Goal: Find specific page/section: Find specific page/section

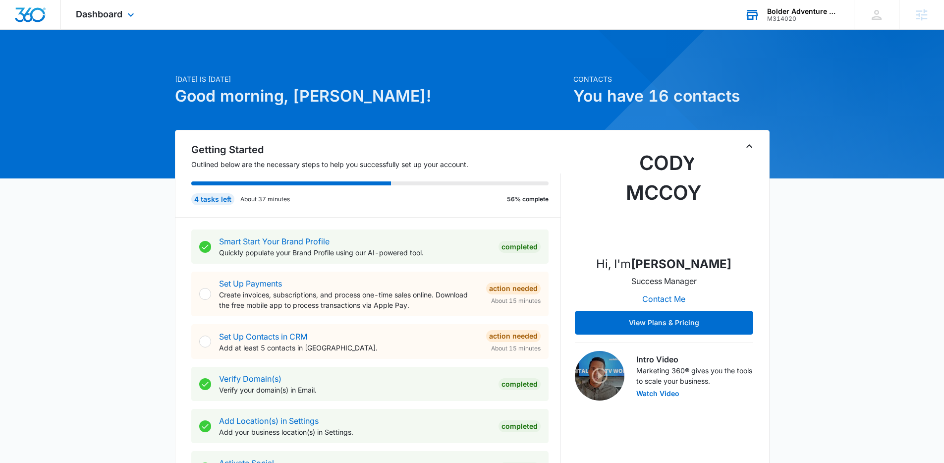
click at [802, 18] on div "M314020" at bounding box center [803, 18] width 72 height 7
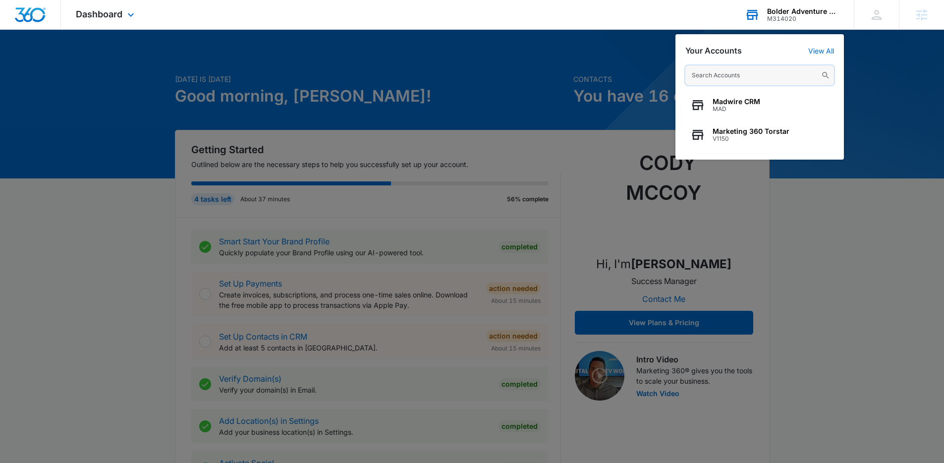
click at [734, 74] on input "text" at bounding box center [759, 75] width 149 height 20
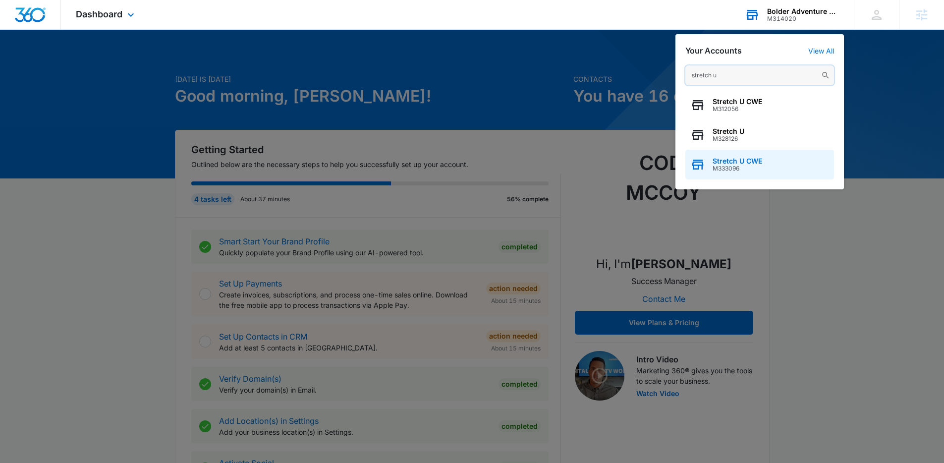
type input "stretch u"
click at [713, 160] on span "Stretch U CWE" at bounding box center [737, 161] width 50 height 8
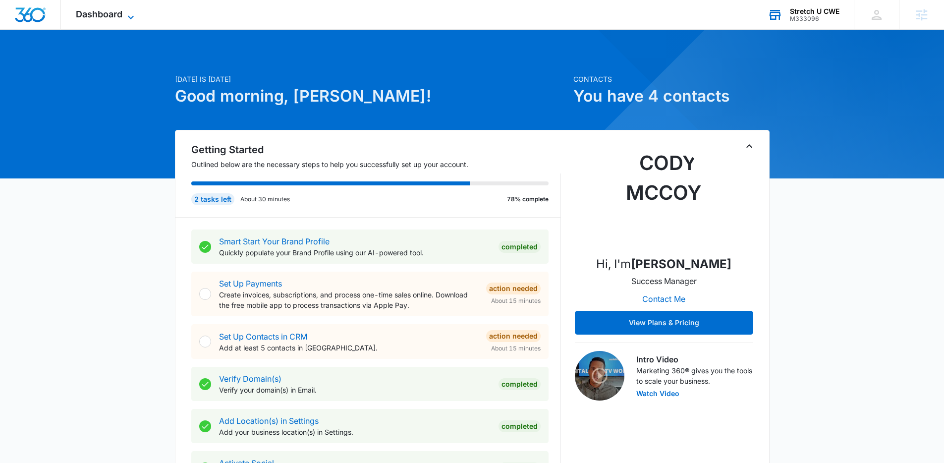
click at [125, 20] on icon at bounding box center [131, 17] width 12 height 12
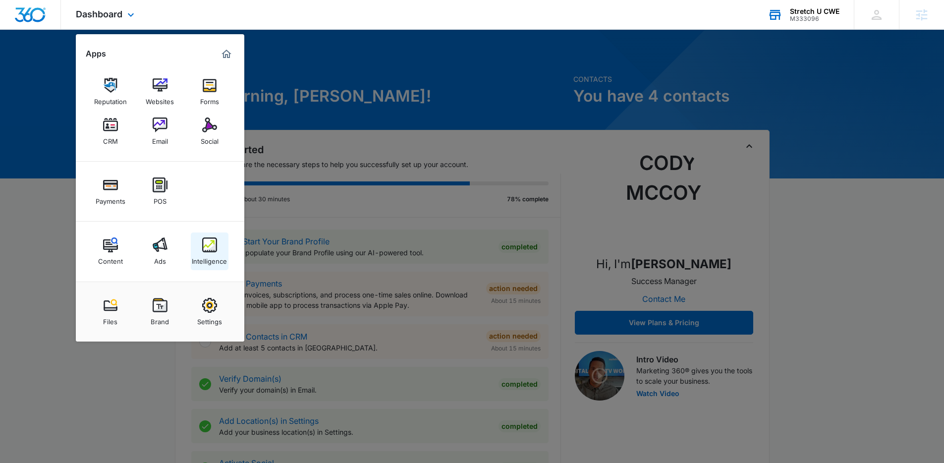
click at [198, 257] on div "Intelligence" at bounding box center [209, 258] width 35 height 13
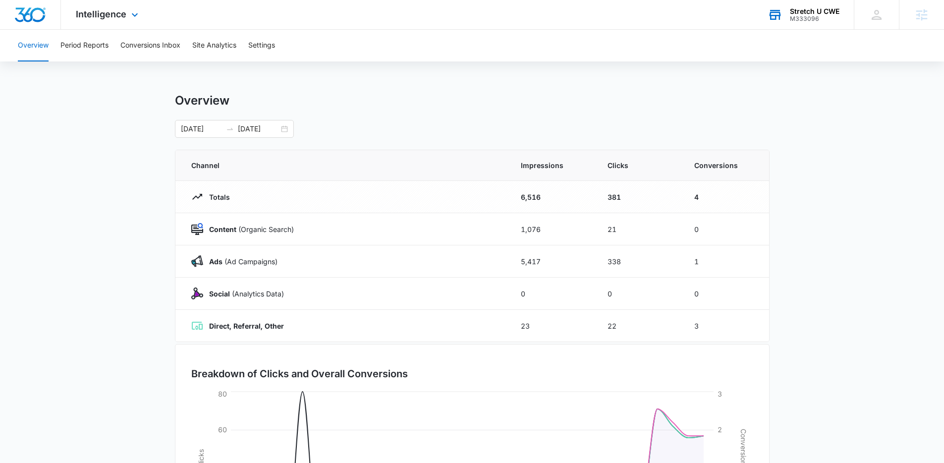
click at [131, 22] on div "Intelligence Apps Reputation Websites Forms CRM Email Social Payments POS Conte…" at bounding box center [108, 14] width 95 height 29
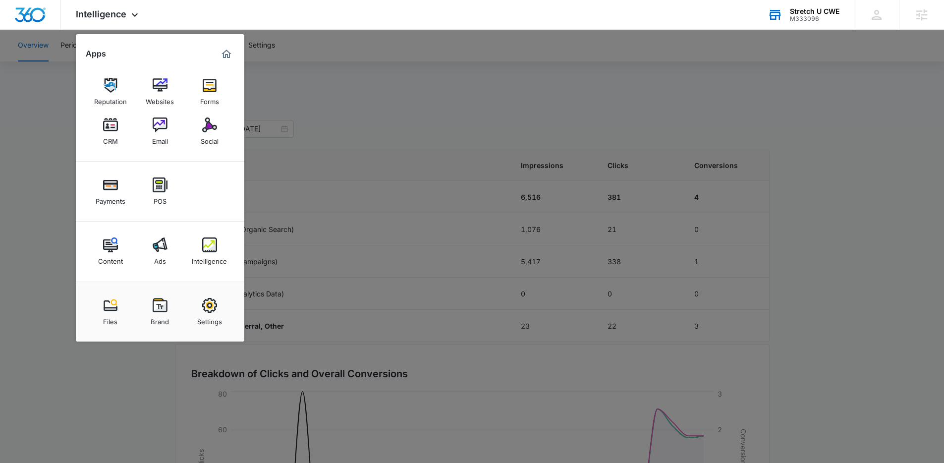
click at [221, 91] on link "Forms" at bounding box center [210, 92] width 38 height 38
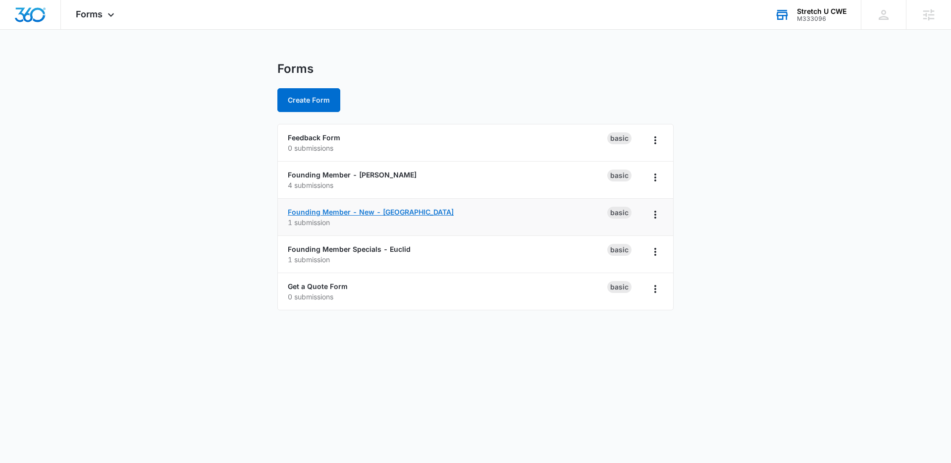
click at [321, 213] on link "Founding Member - New - Clayton" at bounding box center [371, 212] width 166 height 8
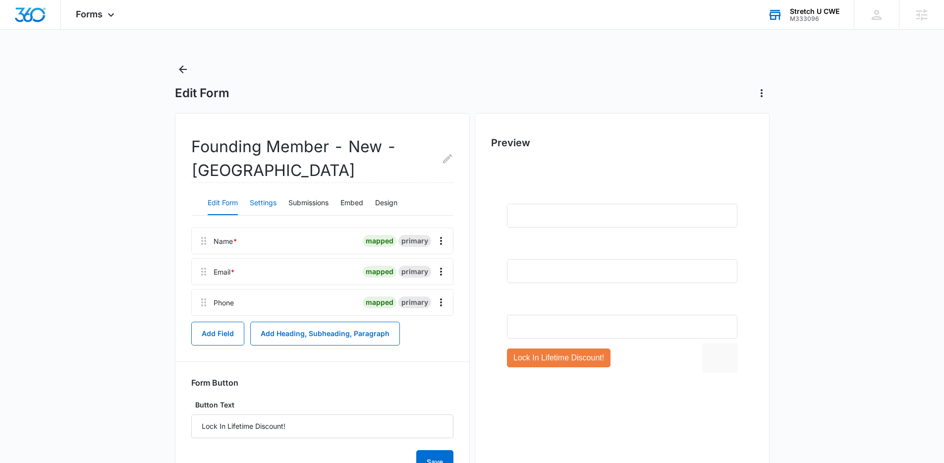
click at [263, 205] on button "Settings" at bounding box center [263, 203] width 27 height 24
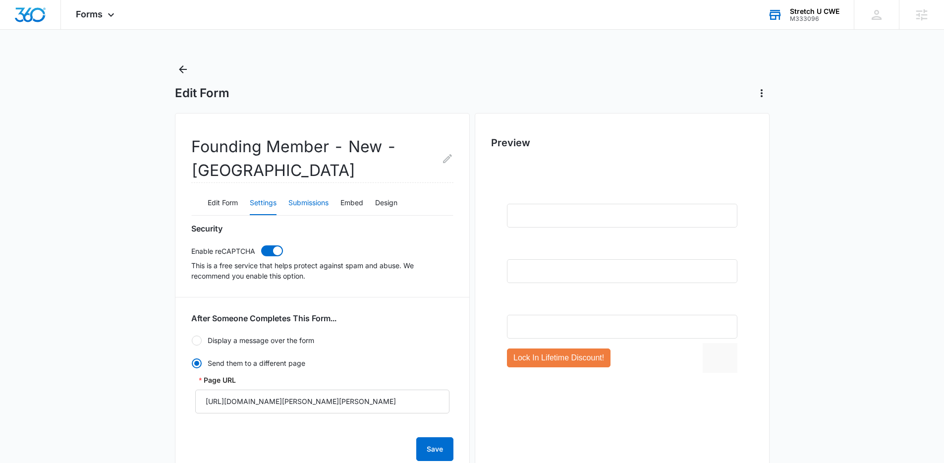
click at [290, 202] on button "Submissions" at bounding box center [308, 203] width 40 height 24
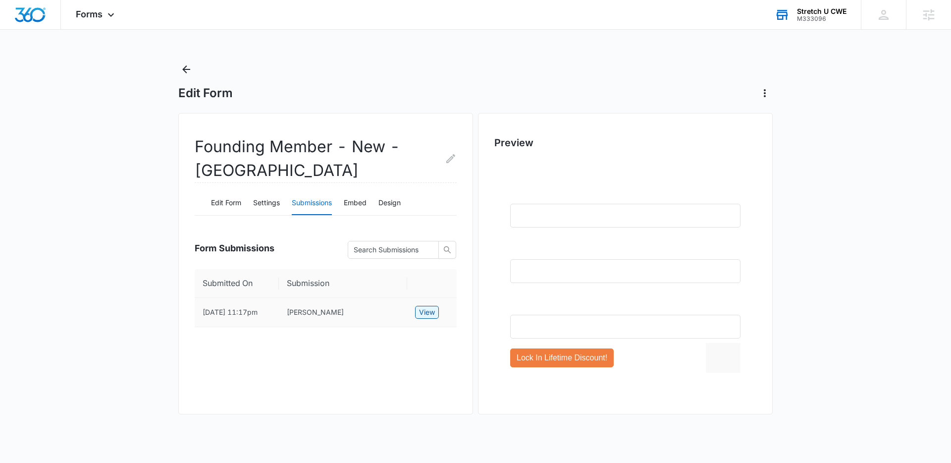
click at [434, 318] on span "View" at bounding box center [427, 312] width 16 height 11
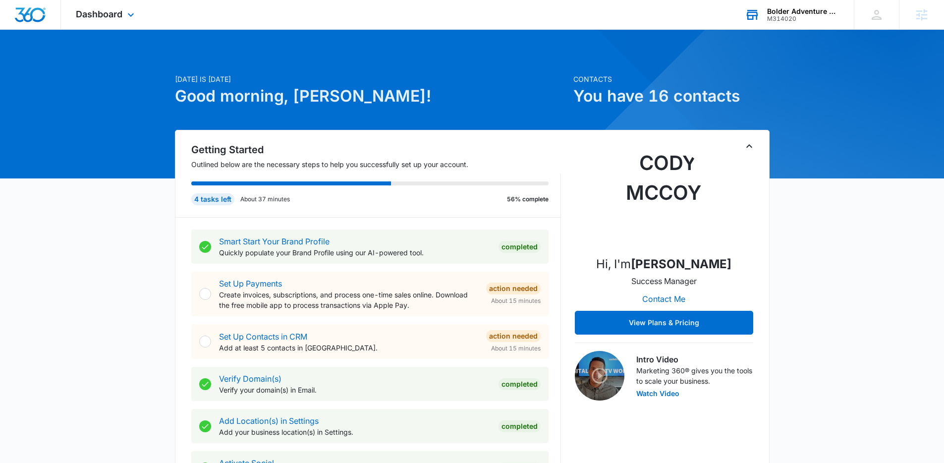
click at [791, 20] on div "M314020" at bounding box center [803, 18] width 72 height 7
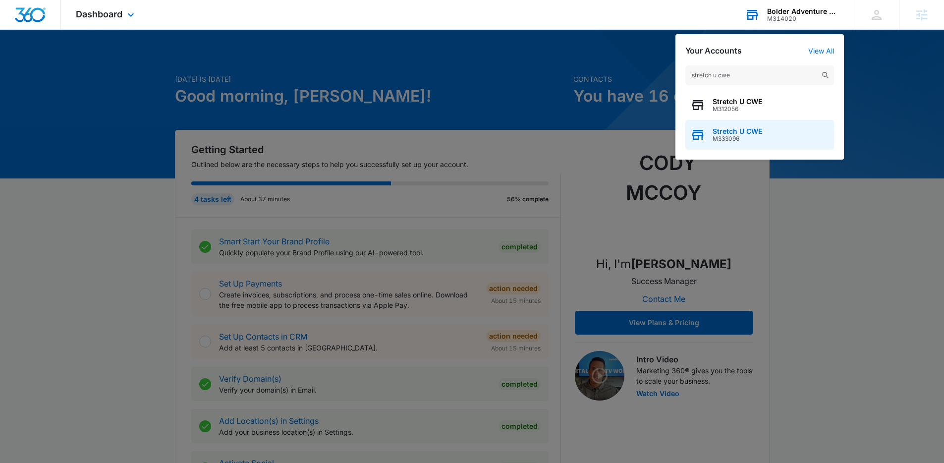
type input "stretch u cwe"
click at [739, 129] on span "Stretch U CWE" at bounding box center [737, 131] width 50 height 8
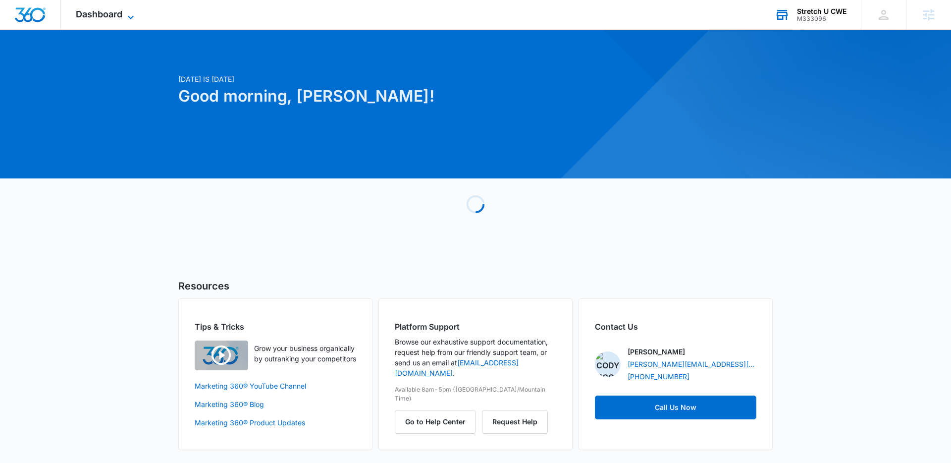
click at [94, 17] on span "Dashboard" at bounding box center [99, 14] width 47 height 10
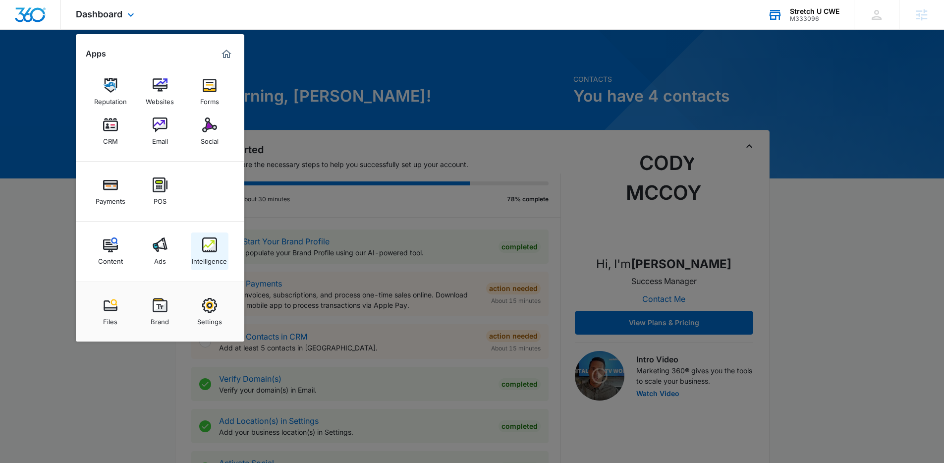
click at [210, 256] on div "Intelligence" at bounding box center [209, 258] width 35 height 13
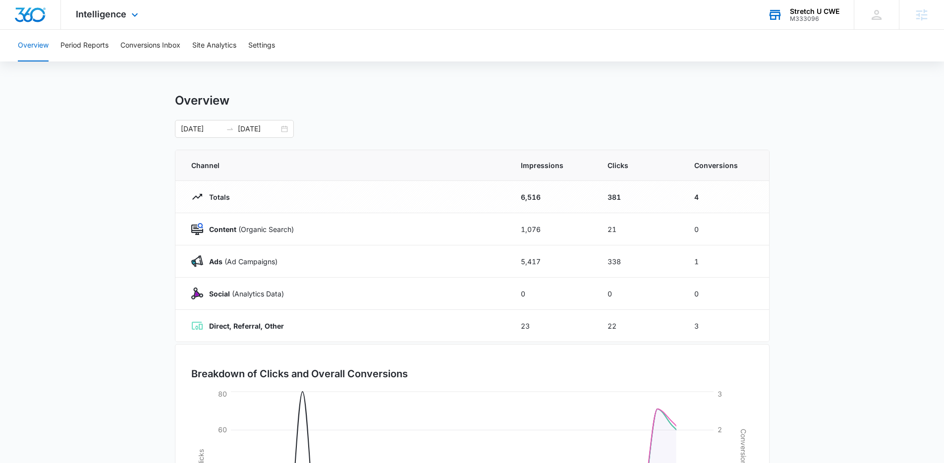
click at [107, 22] on div "Intelligence Apps Reputation Websites Forms CRM Email Social Payments POS Conte…" at bounding box center [108, 14] width 95 height 29
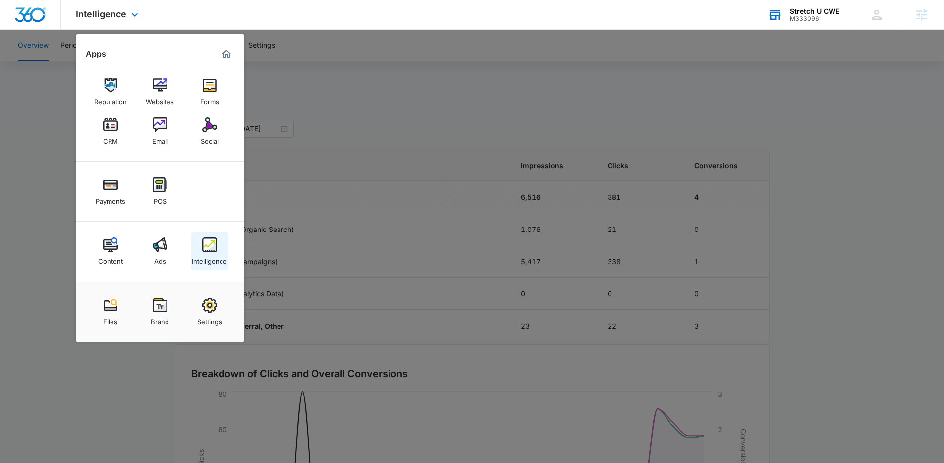
click at [216, 243] on img at bounding box center [209, 244] width 15 height 15
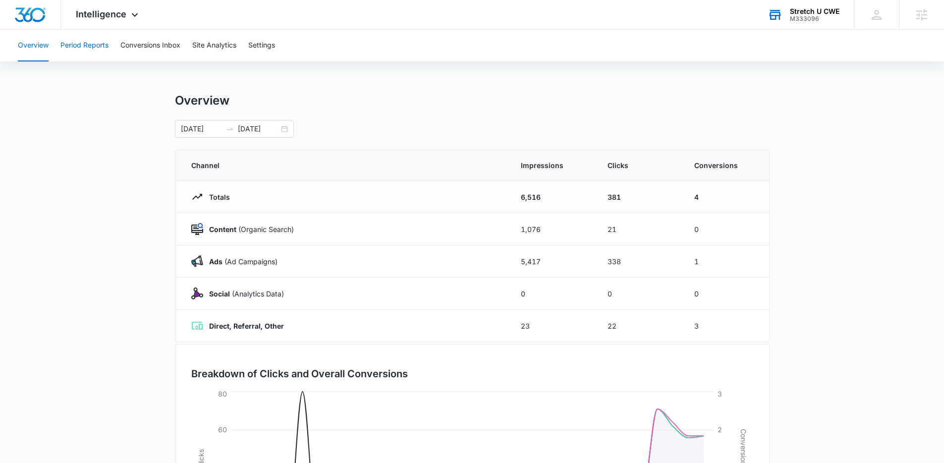
click at [83, 45] on button "Period Reports" at bounding box center [84, 46] width 48 height 32
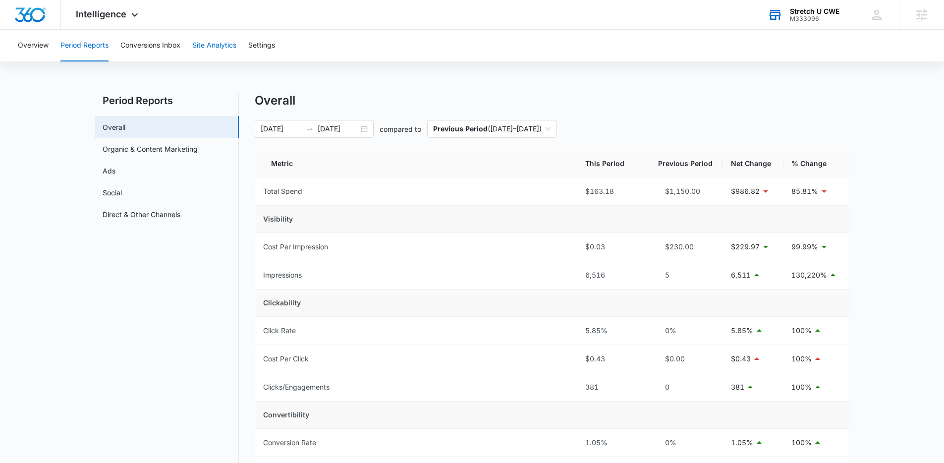
click at [220, 47] on button "Site Analytics" at bounding box center [214, 46] width 44 height 32
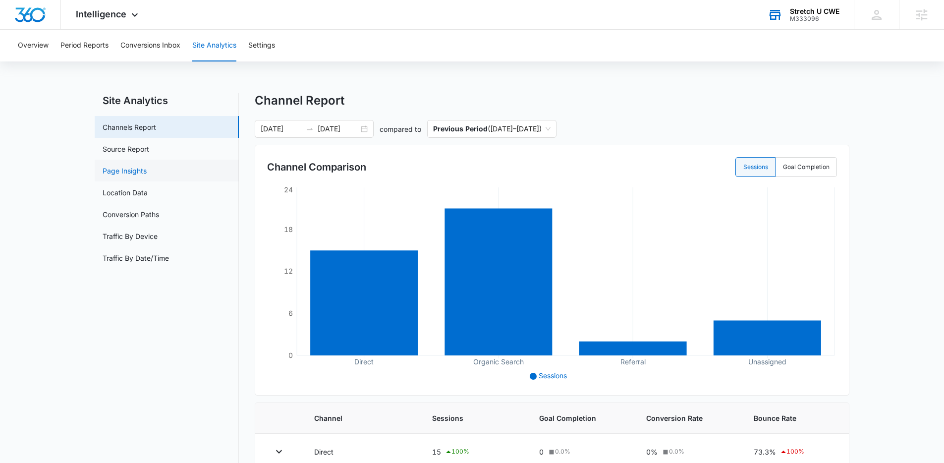
scroll to position [2, 0]
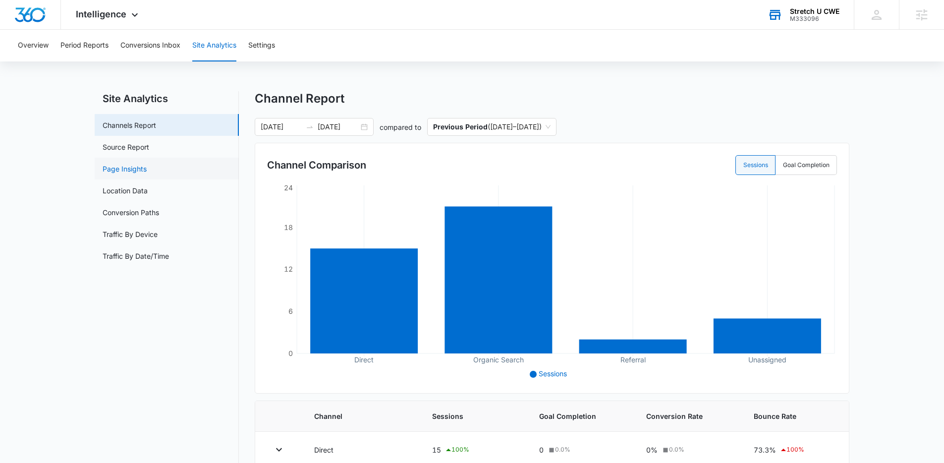
click at [125, 169] on link "Page Insights" at bounding box center [125, 168] width 44 height 10
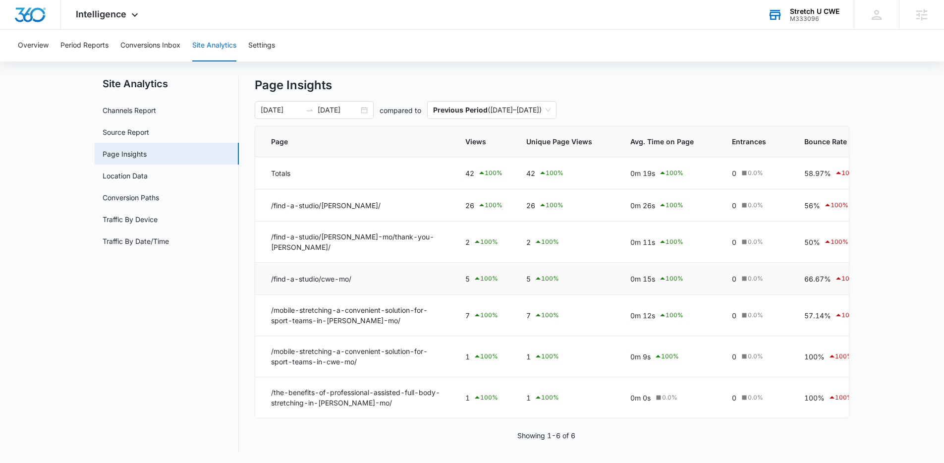
scroll to position [15, 0]
click at [138, 136] on link "Source Report" at bounding box center [126, 134] width 47 height 10
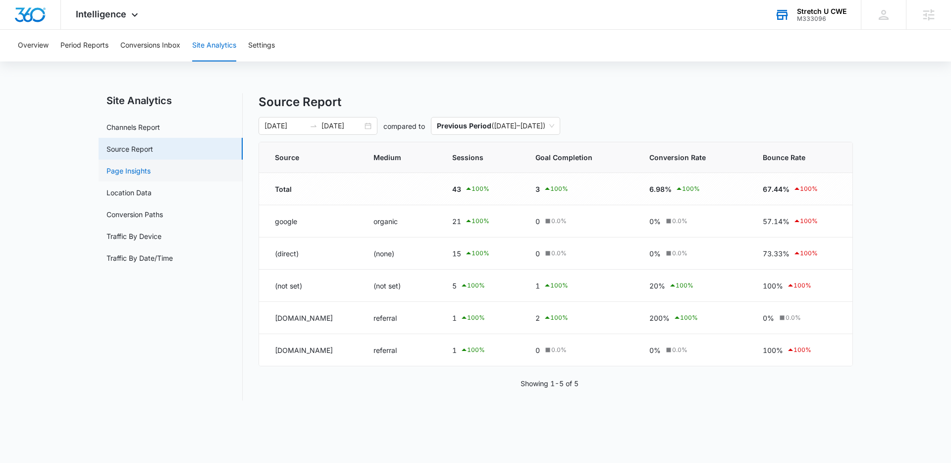
click at [139, 171] on link "Page Insights" at bounding box center [129, 170] width 44 height 10
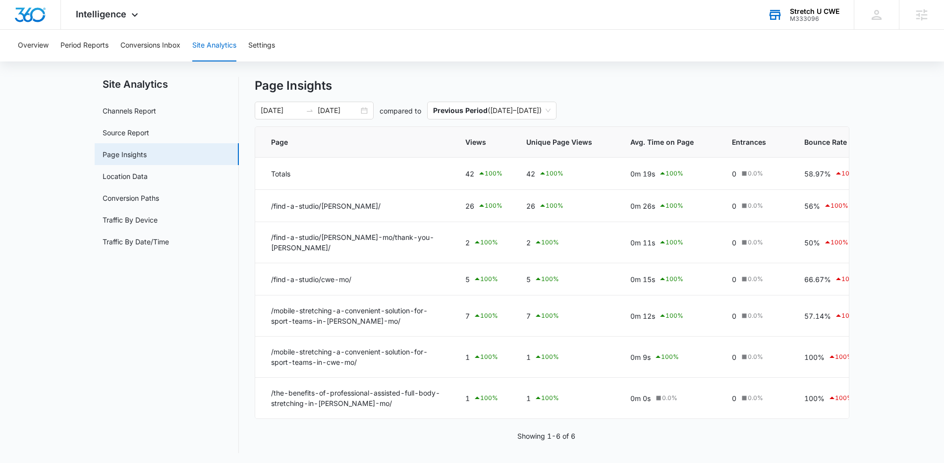
scroll to position [15, 0]
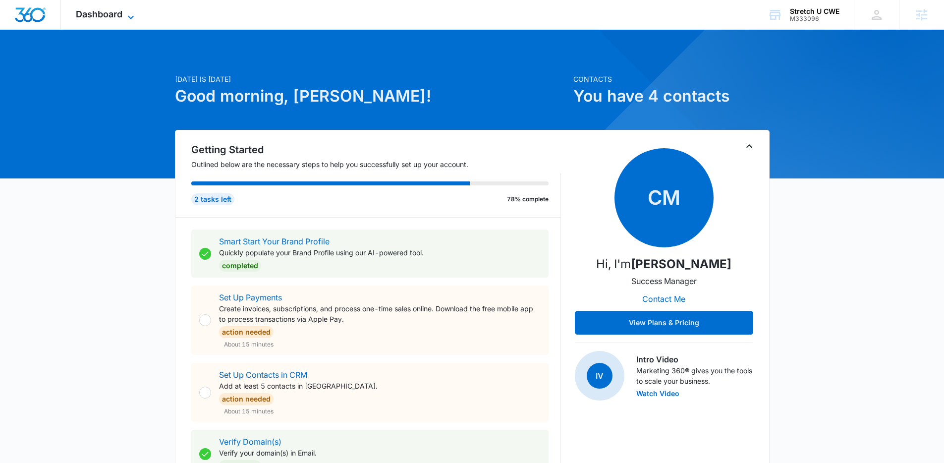
click at [110, 11] on span "Dashboard" at bounding box center [99, 14] width 47 height 10
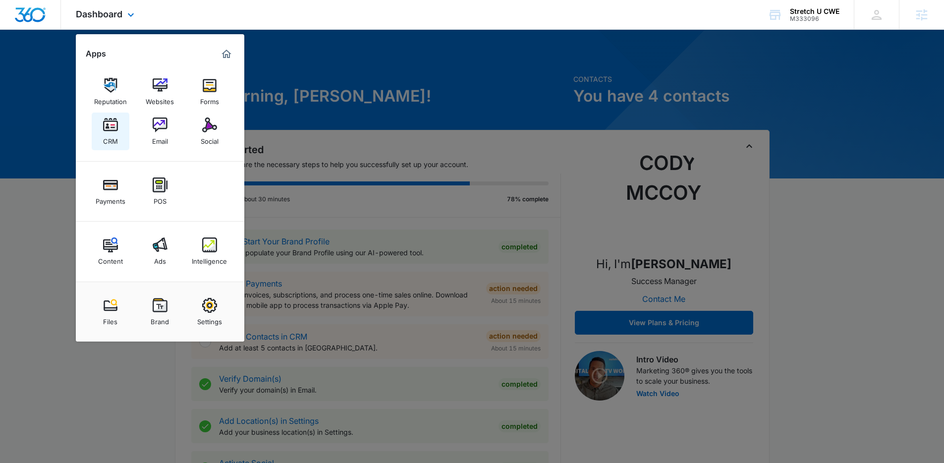
click at [112, 131] on img at bounding box center [110, 124] width 15 height 15
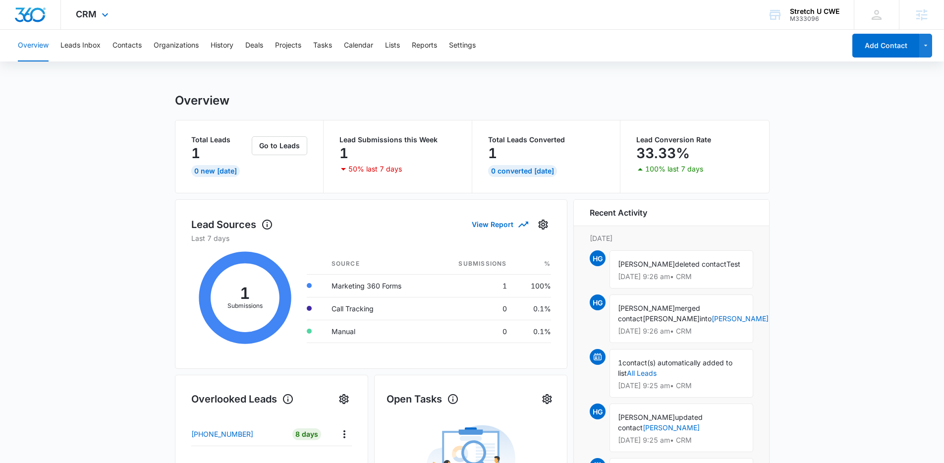
click at [93, 3] on div "CRM Apps Reputation Websites Forms CRM Email Social Payments POS Content Ads In…" at bounding box center [93, 14] width 65 height 29
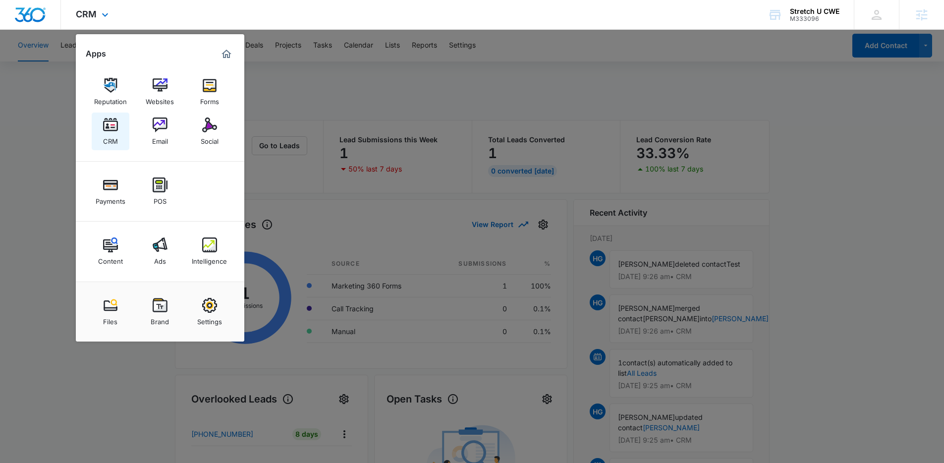
click at [109, 140] on div "CRM" at bounding box center [110, 138] width 15 height 13
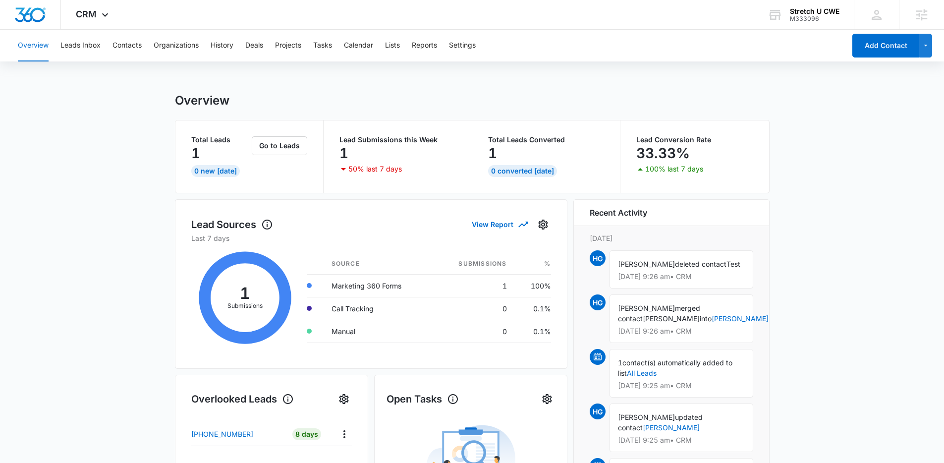
click at [142, 45] on div "Overview Leads Inbox Contacts Organizations History Deals Projects Tasks Calend…" at bounding box center [428, 46] width 833 height 32
click at [134, 43] on button "Contacts" at bounding box center [126, 46] width 29 height 32
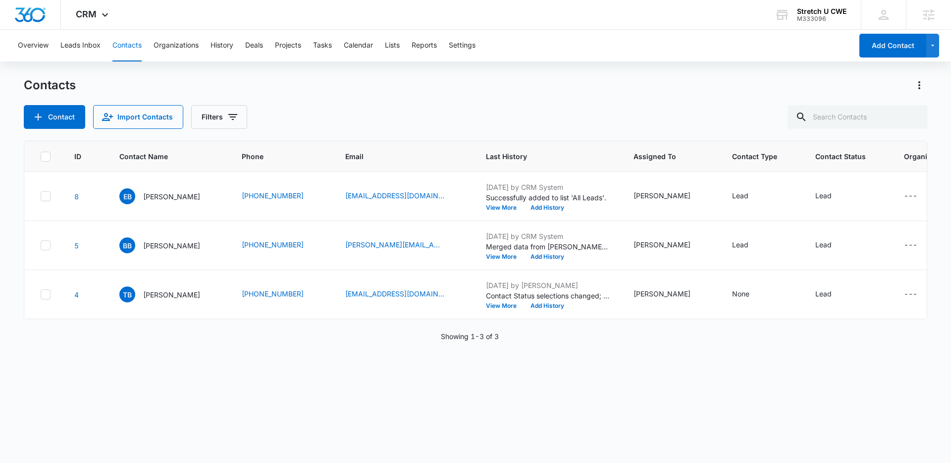
click at [623, 341] on div "Showing 1-3 of 3" at bounding box center [476, 336] width 904 height 10
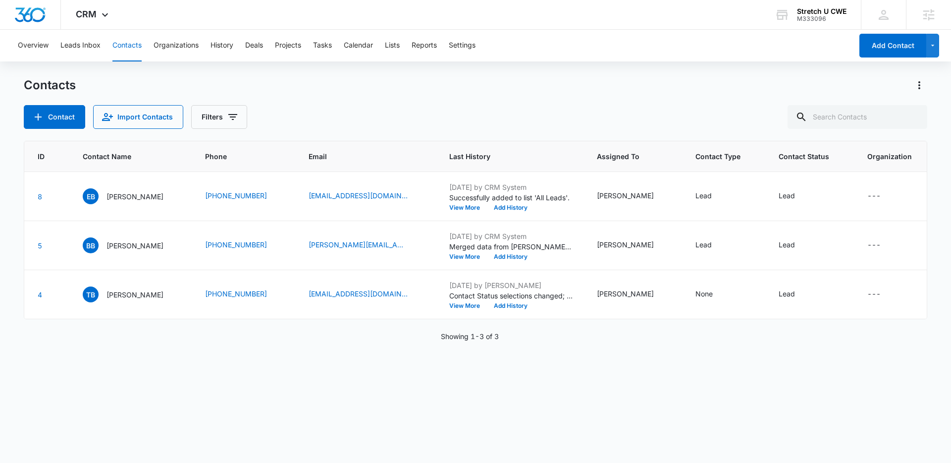
scroll to position [0, 34]
